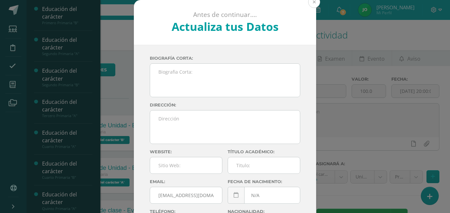
click at [309, 2] on button at bounding box center [314, 2] width 12 height 12
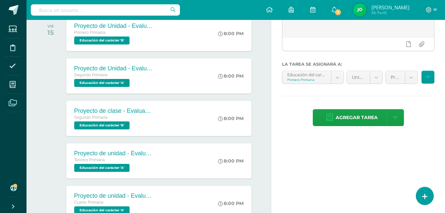
scroll to position [34, 0]
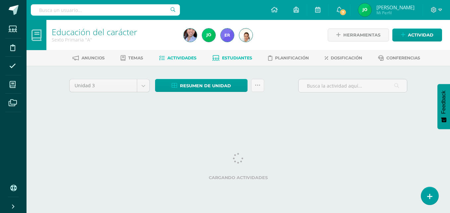
click at [242, 58] on span "Estudiantes" at bounding box center [237, 57] width 30 height 5
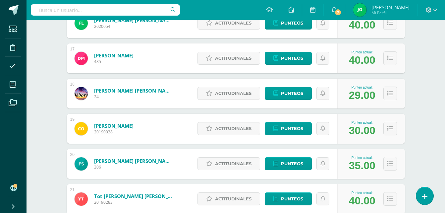
scroll to position [814, 0]
